Goal: Task Accomplishment & Management: Use online tool/utility

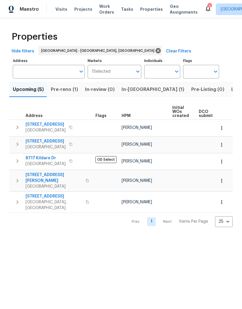
click at [62, 89] on span "Pre-reno (1)" at bounding box center [64, 89] width 27 height 8
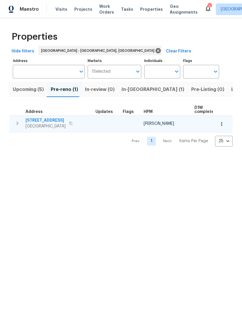
click at [69, 123] on icon "button" at bounding box center [70, 123] width 3 height 3
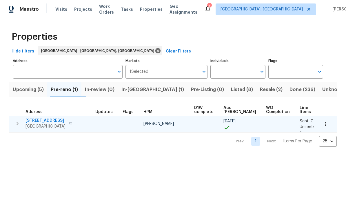
click at [45, 118] on span "411 S Maple St" at bounding box center [46, 121] width 40 height 6
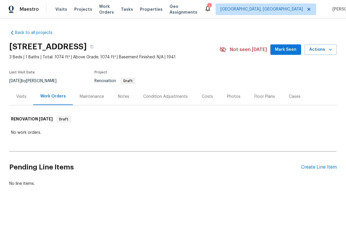
click at [204, 97] on div "Costs" at bounding box center [207, 97] width 11 height 6
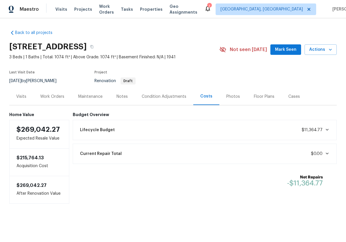
click at [319, 132] on span "$11,364.77" at bounding box center [316, 130] width 28 height 6
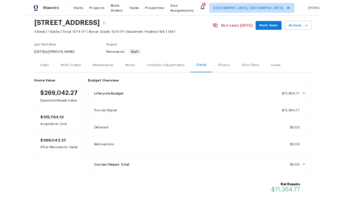
scroll to position [22, 0]
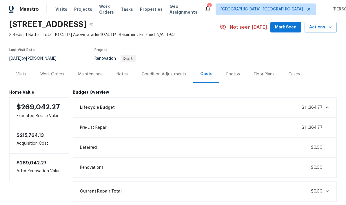
click at [55, 74] on div "Work Orders" at bounding box center [52, 74] width 24 height 6
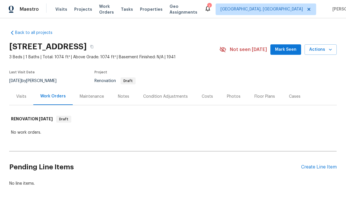
click at [207, 96] on div "Costs" at bounding box center [207, 97] width 11 height 6
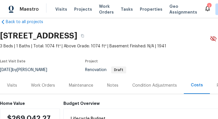
scroll to position [15, 0]
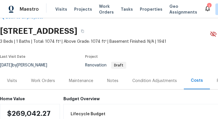
click at [46, 84] on div "Work Orders" at bounding box center [43, 80] width 38 height 17
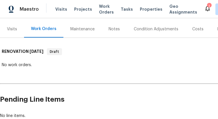
scroll to position [68, 0]
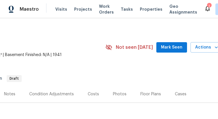
scroll to position [2, 105]
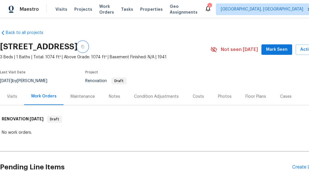
scroll to position [0, 0]
click at [210, 11] on icon at bounding box center [207, 9] width 5 height 6
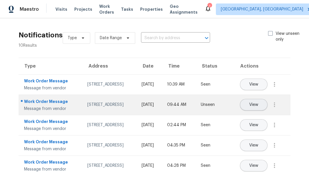
click at [218, 107] on span "View" at bounding box center [253, 105] width 9 height 4
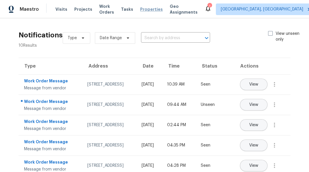
click at [152, 12] on span "Properties" at bounding box center [151, 9] width 23 height 6
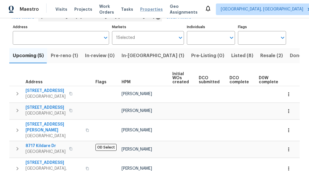
scroll to position [9, 0]
click at [218, 52] on span "Listed (8)" at bounding box center [242, 56] width 22 height 8
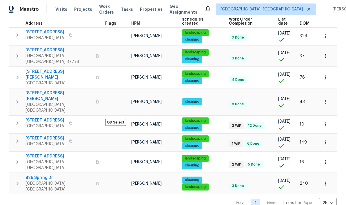
scroll to position [55, 0]
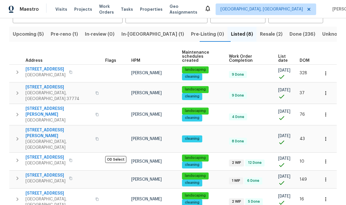
click at [144, 36] on span "In-reno (1)" at bounding box center [152, 34] width 63 height 8
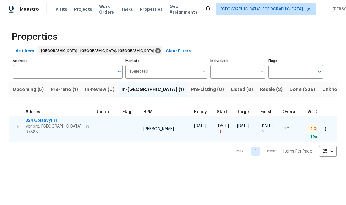
click at [42, 119] on span "324 Golanvyi Trl" at bounding box center [54, 121] width 57 height 6
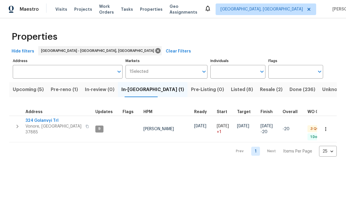
click at [68, 91] on span "Pre-reno (1)" at bounding box center [64, 89] width 27 height 8
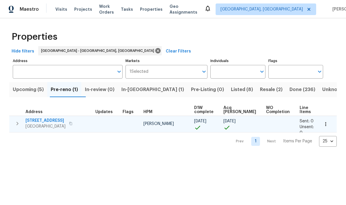
click at [42, 119] on span "411 S Maple St" at bounding box center [46, 121] width 40 height 6
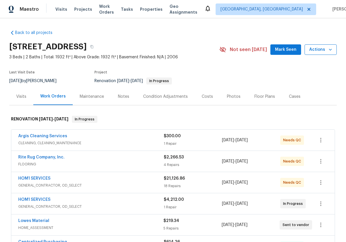
click at [317, 51] on span "Actions" at bounding box center [320, 49] width 23 height 7
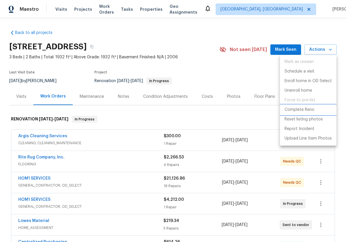
click at [303, 111] on p "Complete Reno" at bounding box center [300, 110] width 30 height 6
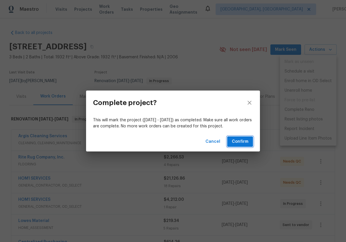
click at [250, 141] on button "Confirm" at bounding box center [240, 141] width 26 height 11
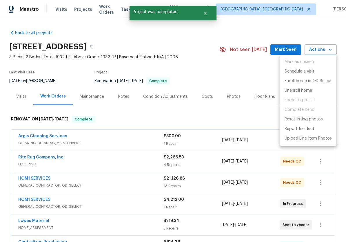
click at [245, 125] on div at bounding box center [173, 121] width 346 height 242
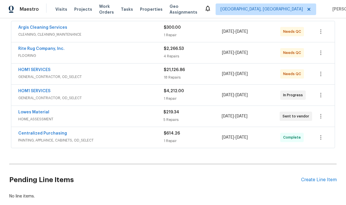
scroll to position [111, 0]
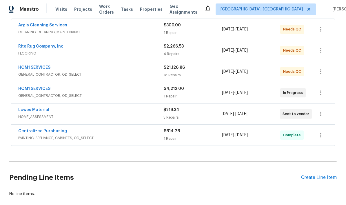
click at [128, 91] on div "HOM1 SERVICES" at bounding box center [90, 89] width 145 height 7
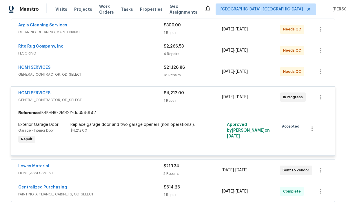
click at [127, 96] on div "HOM1 SERVICES" at bounding box center [90, 93] width 145 height 7
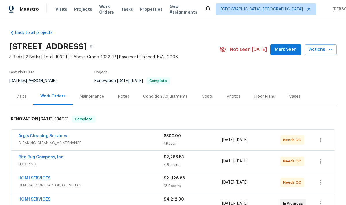
scroll to position [0, 0]
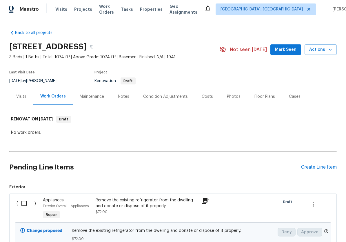
click at [209, 96] on div "Costs" at bounding box center [207, 97] width 11 height 6
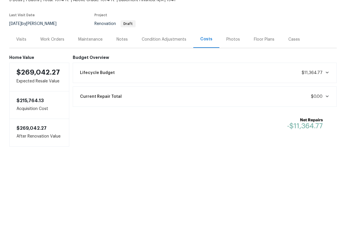
click at [309, 128] on span "$11,364.77" at bounding box center [312, 130] width 21 height 4
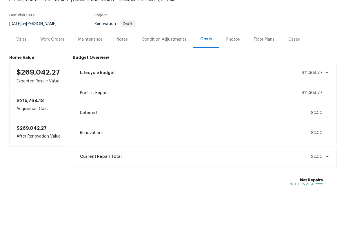
click at [309, 128] on span "$11,364.77" at bounding box center [312, 130] width 21 height 4
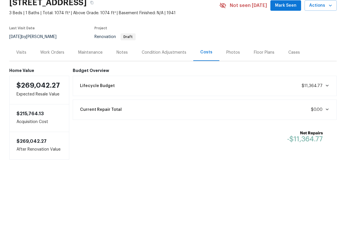
click at [60, 94] on div "Work Orders" at bounding box center [52, 97] width 24 height 6
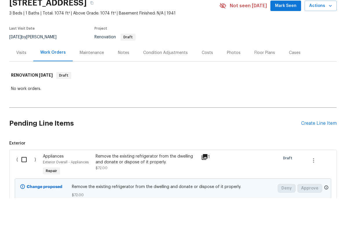
click at [207, 94] on div "Costs" at bounding box center [207, 97] width 11 height 6
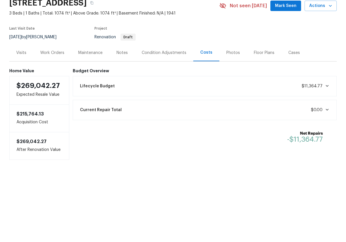
click at [323, 127] on span at bounding box center [326, 129] width 7 height 5
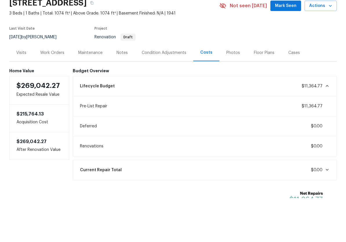
click at [323, 127] on span at bounding box center [326, 129] width 7 height 5
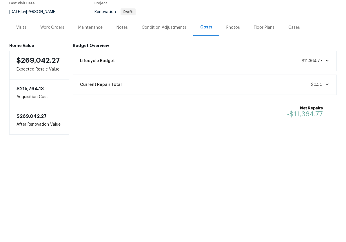
click at [312, 128] on span "$11,364.77" at bounding box center [312, 130] width 21 height 4
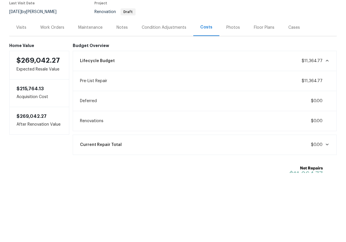
scroll to position [0, 0]
click at [319, 127] on span "$11,364.77" at bounding box center [316, 130] width 28 height 6
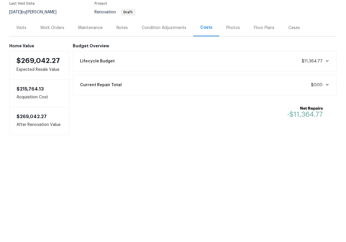
scroll to position [0, 0]
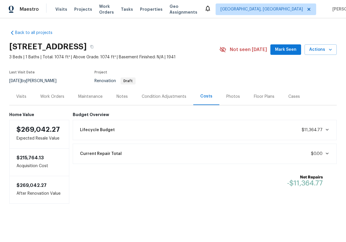
click at [48, 97] on div "Work Orders" at bounding box center [52, 97] width 24 height 6
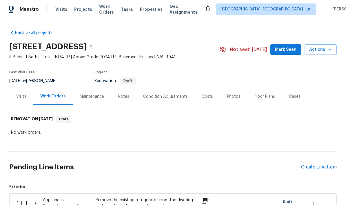
click at [200, 91] on div "Costs" at bounding box center [207, 96] width 25 height 17
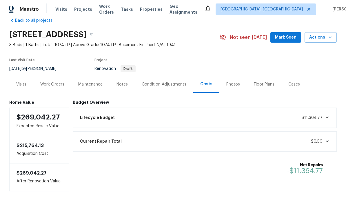
scroll to position [12, 0]
click at [44, 89] on div "Work Orders" at bounding box center [52, 84] width 38 height 17
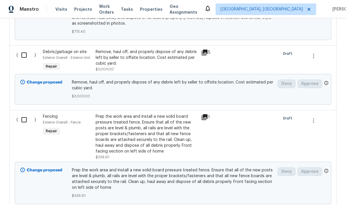
scroll to position [405, 0]
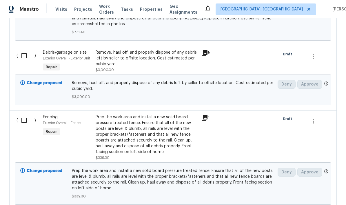
click at [103, 65] on div "Remove, haul off, and properly dispose of any debris left by seller to offsite …" at bounding box center [147, 58] width 102 height 17
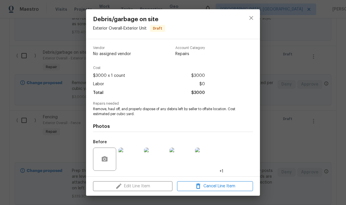
click at [150, 187] on div "Edit Line Item Cancel Line Item" at bounding box center [173, 185] width 174 height 19
click at [189, 188] on span "Cancel Line Item" at bounding box center [215, 186] width 72 height 7
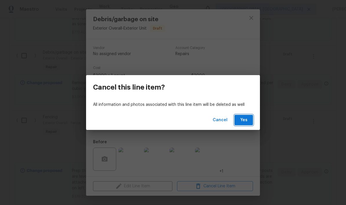
click at [245, 120] on span "Yes" at bounding box center [243, 120] width 9 height 7
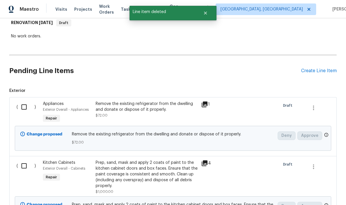
scroll to position [69, 0]
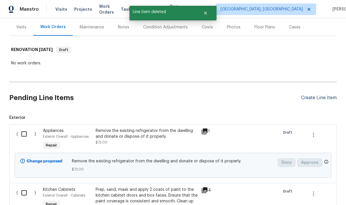
click at [314, 97] on div "Create Line Item" at bounding box center [319, 98] width 36 height 6
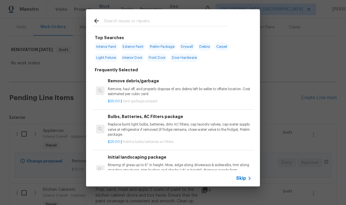
click at [170, 21] on input "text" at bounding box center [165, 21] width 123 height 9
type input "Add a task"
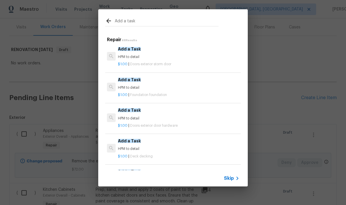
scroll to position [707, 0]
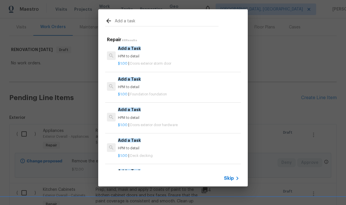
click at [157, 78] on div "Add a Task HPM to detail" at bounding box center [178, 83] width 121 height 14
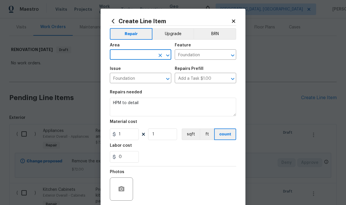
click at [148, 55] on input "text" at bounding box center [132, 55] width 45 height 9
click at [136, 78] on li "Exterior Overall" at bounding box center [140, 78] width 61 height 10
type input "Exterior Overall"
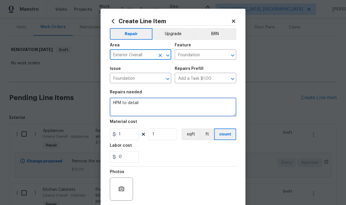
click at [161, 104] on textarea "HPM to detail" at bounding box center [173, 107] width 126 height 19
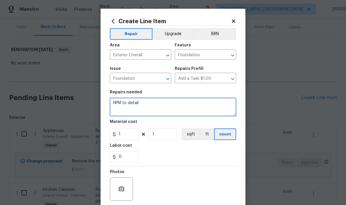
click at [161, 104] on textarea "HPM to detail" at bounding box center [173, 107] width 126 height 19
type textarea "H"
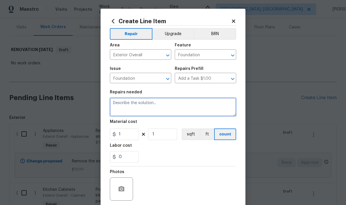
type textarea "R"
click at [159, 108] on textarea "Back out building — replace flooring in out building with real ply wood sheets." at bounding box center [173, 107] width 126 height 19
drag, startPoint x: 164, startPoint y: 110, endPoint x: 213, endPoint y: 104, distance: 48.7
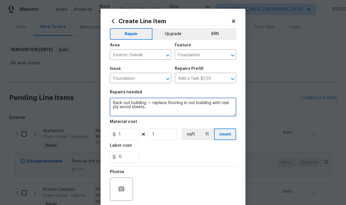
click at [213, 104] on textarea "Back out building — replace flooring in out building with real ply wood sheets." at bounding box center [173, 107] width 126 height 19
click at [228, 104] on textarea "Back out building — replace flooring in out building with" at bounding box center [173, 107] width 126 height 19
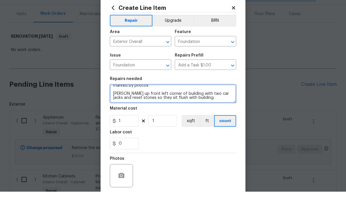
scroll to position [1, 0]
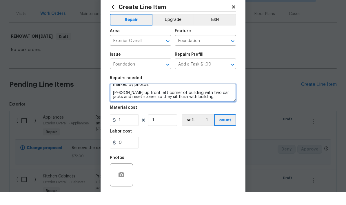
type textarea "Back out building — replace flooring in out building with expensive weathertech…"
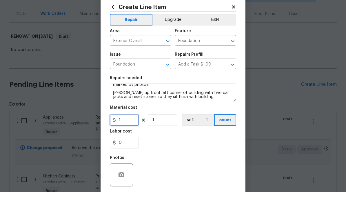
click at [128, 128] on input "1" at bounding box center [124, 134] width 29 height 12
type input "1000"
click at [125, 181] on button "button" at bounding box center [121, 188] width 14 height 14
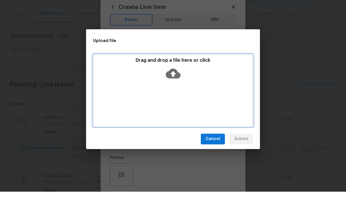
click at [177, 82] on icon at bounding box center [173, 87] width 15 height 10
